Goal: Task Accomplishment & Management: Complete application form

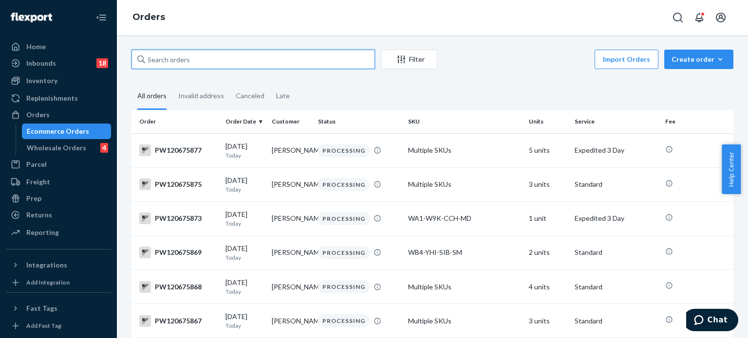
click at [302, 59] on input "text" at bounding box center [252, 59] width 243 height 19
paste input "PW120637794"
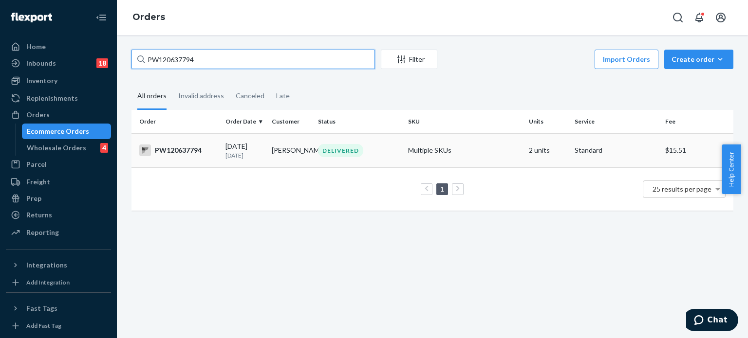
type input "PW120637794"
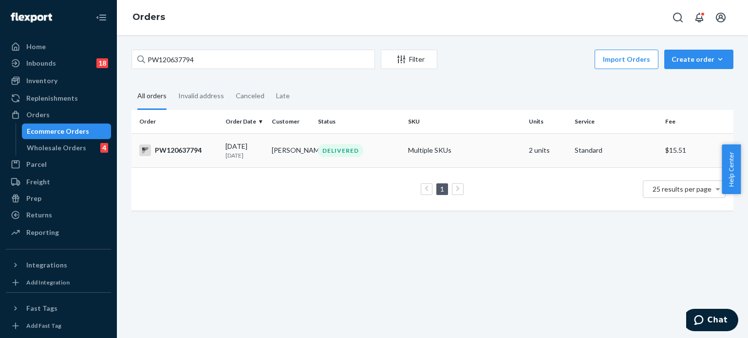
click at [387, 154] on div "DELIVERED" at bounding box center [359, 150] width 86 height 13
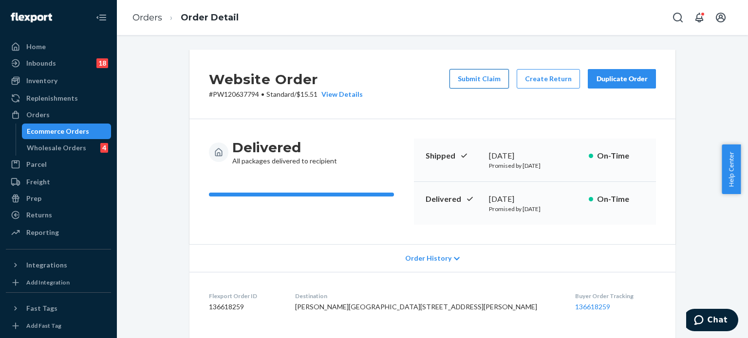
click at [475, 74] on button "Submit Claim" at bounding box center [478, 78] width 59 height 19
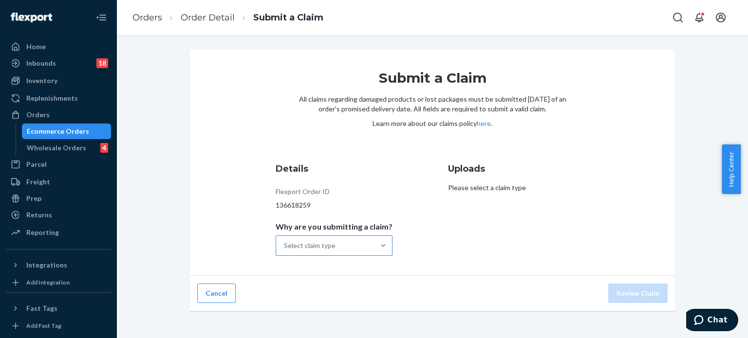
click at [347, 241] on div "Select claim type" at bounding box center [325, 245] width 98 height 19
click at [285, 241] on input "Why are you submitting a claim? Select claim type" at bounding box center [284, 246] width 1 height 10
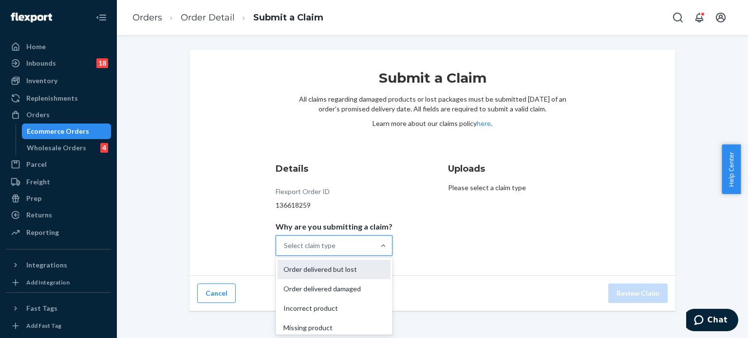
click at [327, 266] on div "Order delivered but lost" at bounding box center [334, 269] width 113 height 19
click at [285, 251] on input "Why are you submitting a claim? option Order delivered but lost focused, 1 of 4…" at bounding box center [284, 246] width 1 height 10
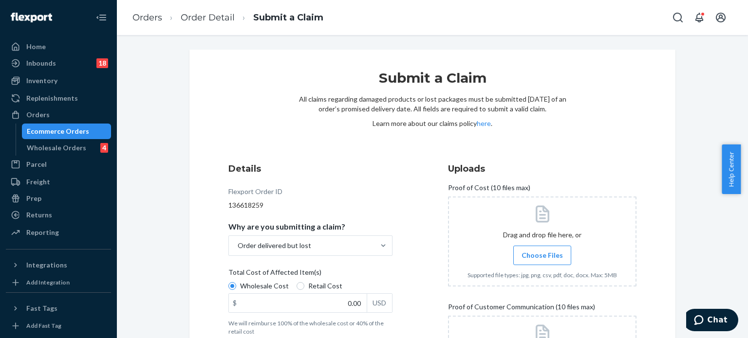
click at [327, 287] on span "Retail Cost" at bounding box center [325, 286] width 34 height 10
click at [304, 287] on input "Retail Cost" at bounding box center [300, 286] width 8 height 8
radio input "true"
radio input "false"
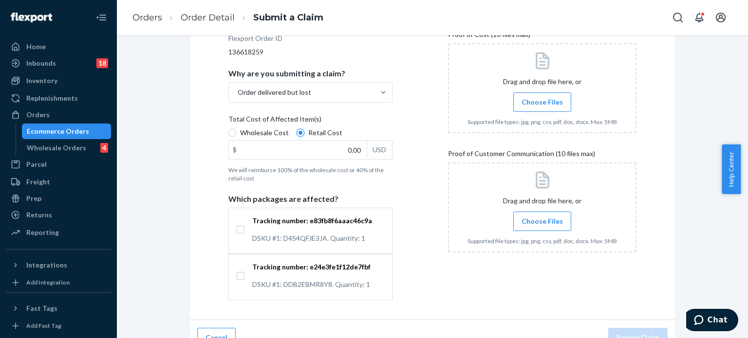
scroll to position [170, 0]
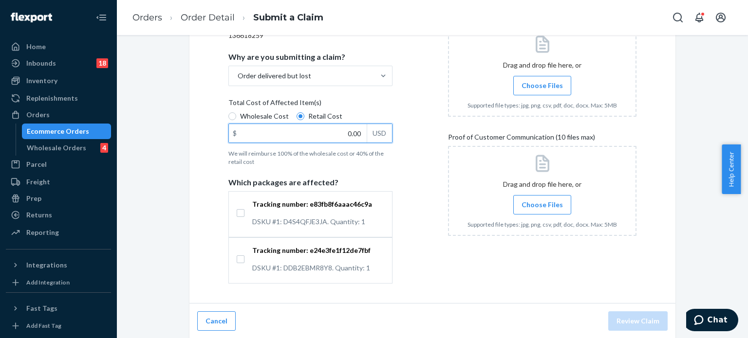
click at [325, 127] on input "0.00" at bounding box center [298, 133] width 138 height 19
type input "20.00"
click at [240, 214] on input "Tracking number: e83fb8f6aaac46c9a DSKU #1: D4S4QFJE3JA. Quantity: 1" at bounding box center [241, 213] width 8 height 8
checkbox input "true"
click at [543, 202] on span "Choose Files" at bounding box center [541, 205] width 41 height 10
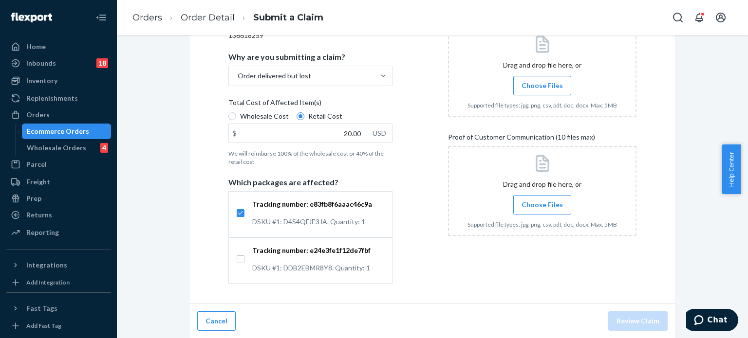
click at [542, 202] on input "Choose Files" at bounding box center [542, 205] width 0 height 11
click at [541, 89] on span "Choose Files" at bounding box center [541, 86] width 41 height 10
click at [542, 89] on input "Choose Files" at bounding box center [542, 85] width 0 height 11
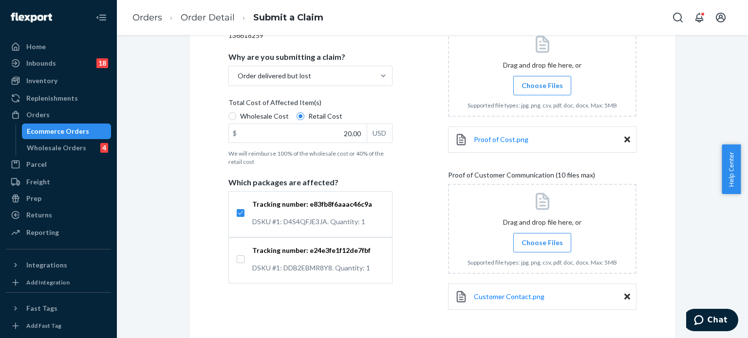
click at [537, 81] on span "Choose Files" at bounding box center [541, 86] width 41 height 10
click at [542, 81] on input "Choose Files" at bounding box center [542, 85] width 0 height 11
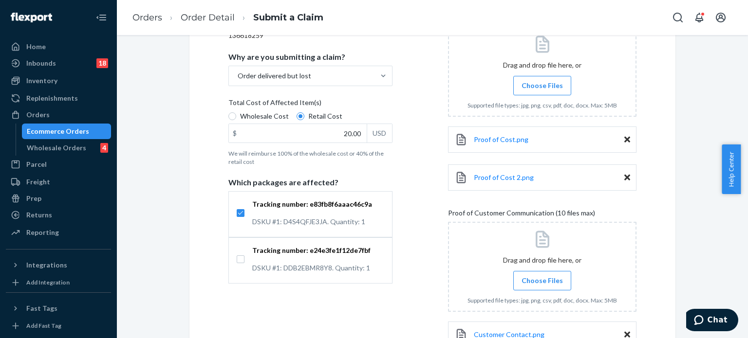
scroll to position [244, 0]
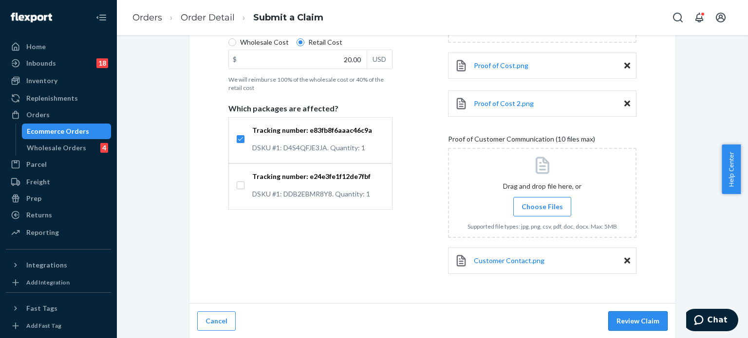
click at [620, 325] on button "Review Claim" at bounding box center [637, 321] width 59 height 19
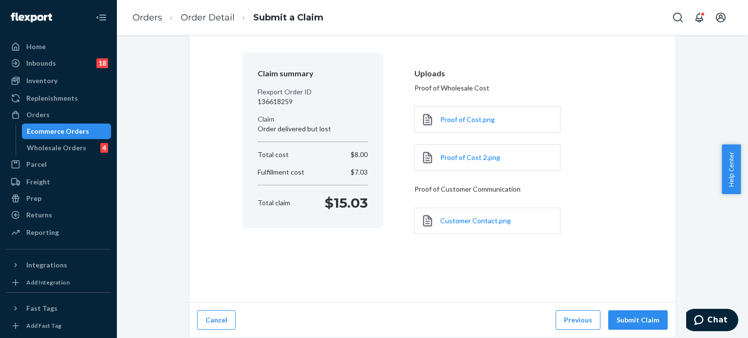
scroll to position [64, 0]
click at [641, 323] on button "Submit Claim" at bounding box center [637, 321] width 59 height 19
